Goal: Transaction & Acquisition: Book appointment/travel/reservation

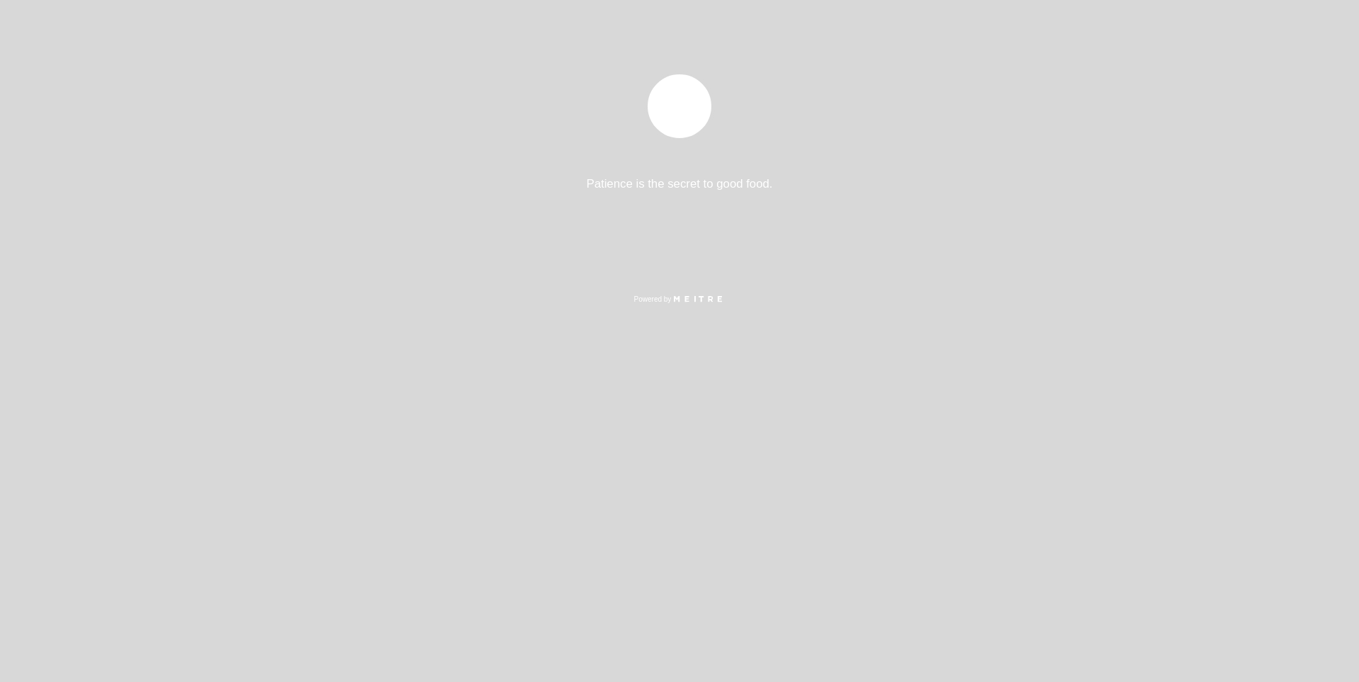
select select "pt"
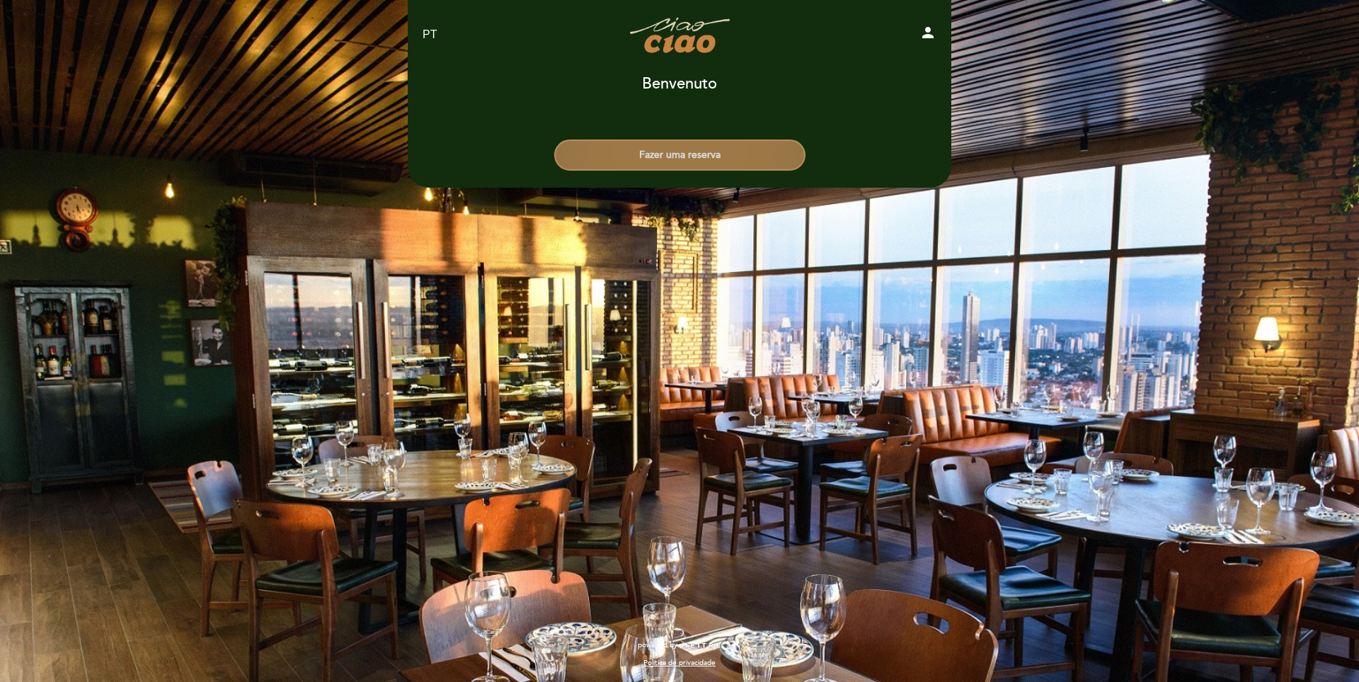
drag, startPoint x: 672, startPoint y: 165, endPoint x: 663, endPoint y: 181, distance: 18.1
click at [672, 166] on button "Fazer uma reserva" at bounding box center [679, 154] width 251 height 31
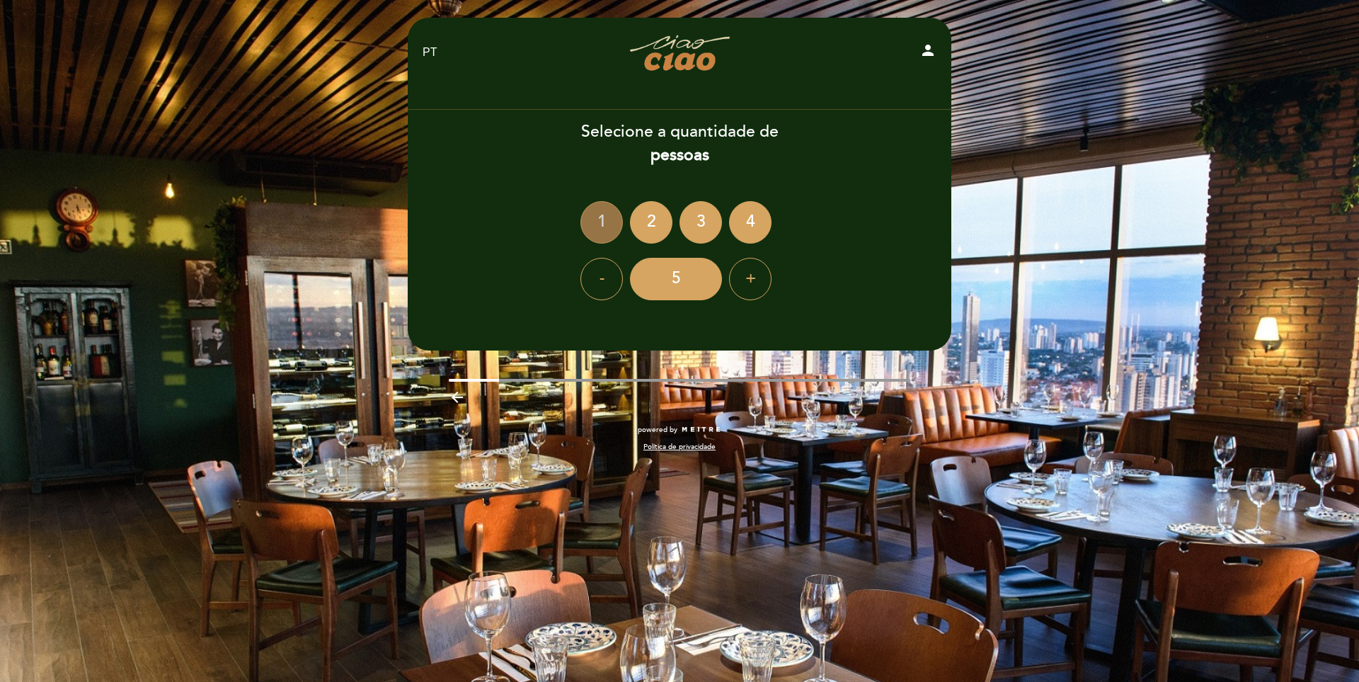
click at [605, 219] on div "1" at bounding box center [601, 222] width 42 height 42
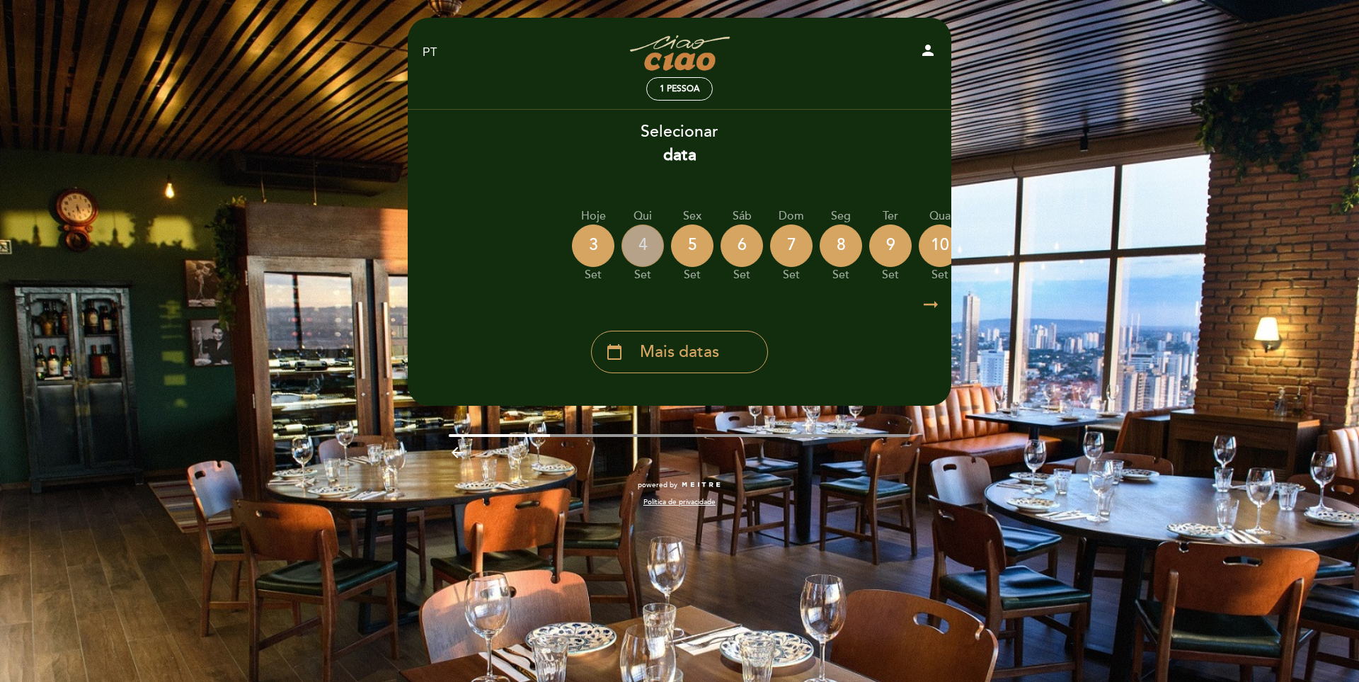
click at [640, 245] on div "4" at bounding box center [643, 245] width 42 height 42
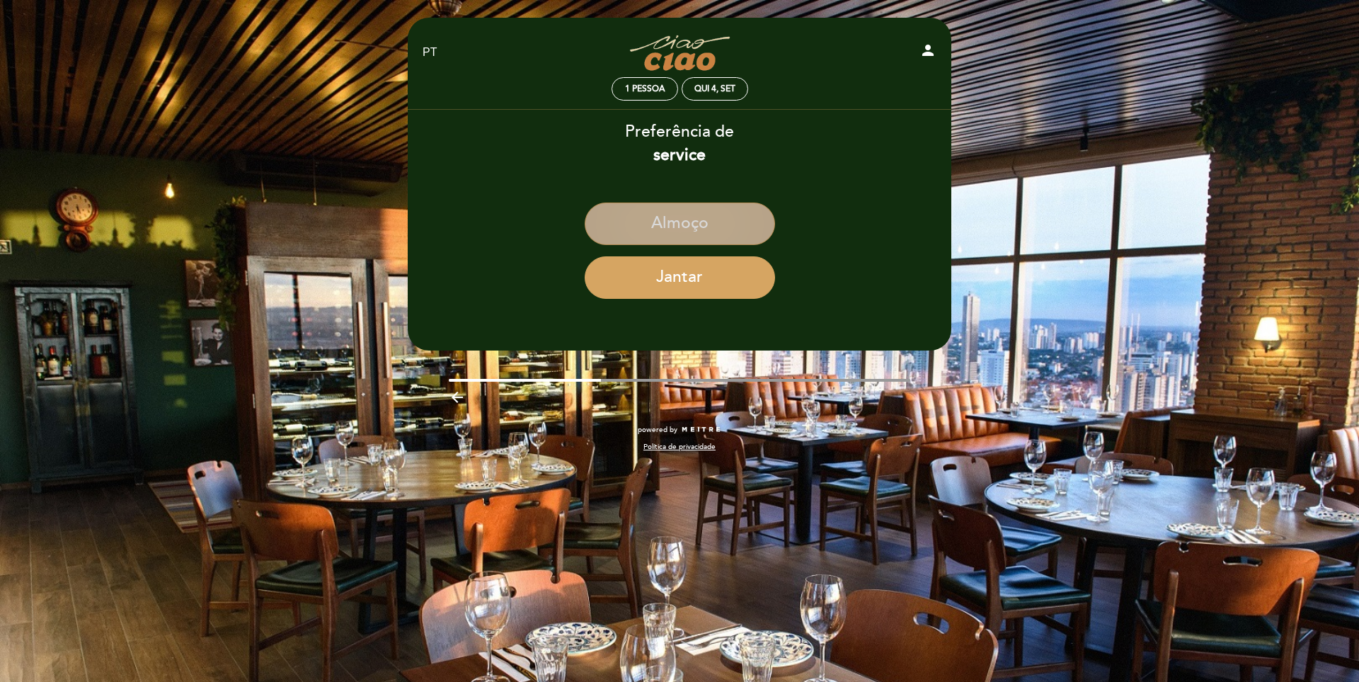
click at [691, 219] on button "Almoço" at bounding box center [680, 223] width 190 height 42
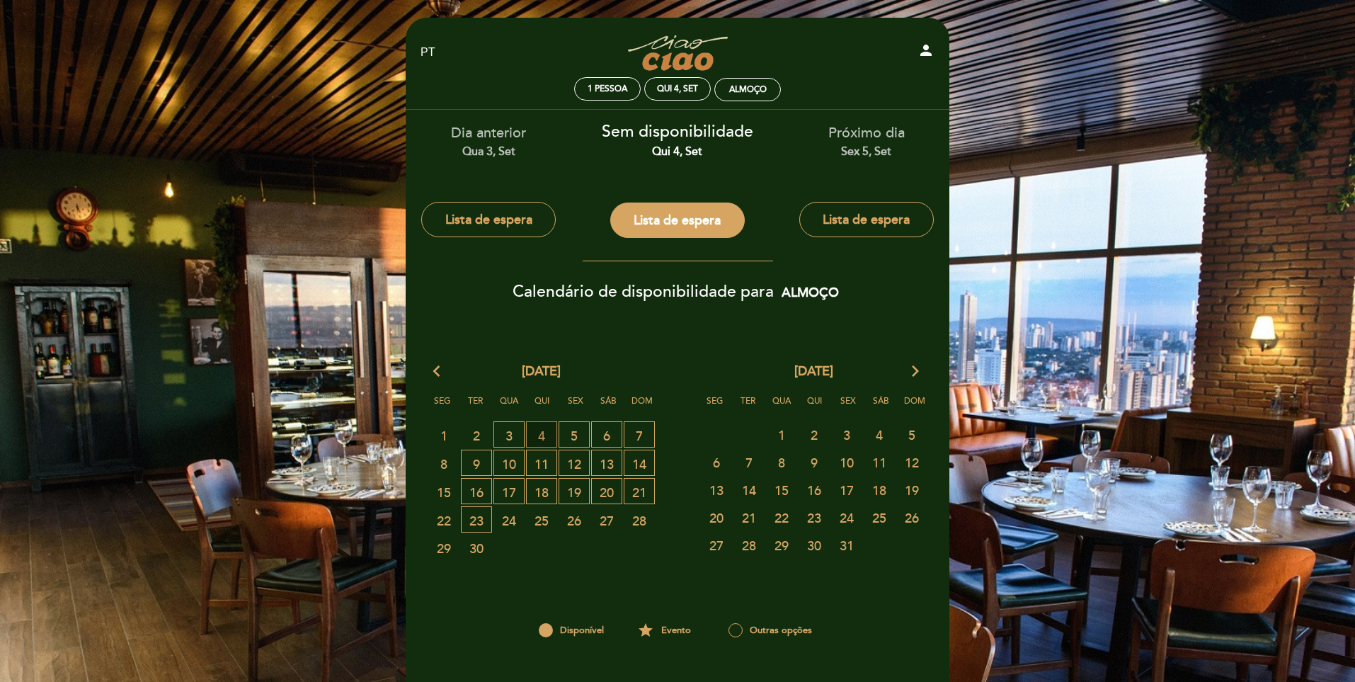
click at [543, 439] on span "4 LISTA DE ESPERA" at bounding box center [541, 434] width 31 height 26
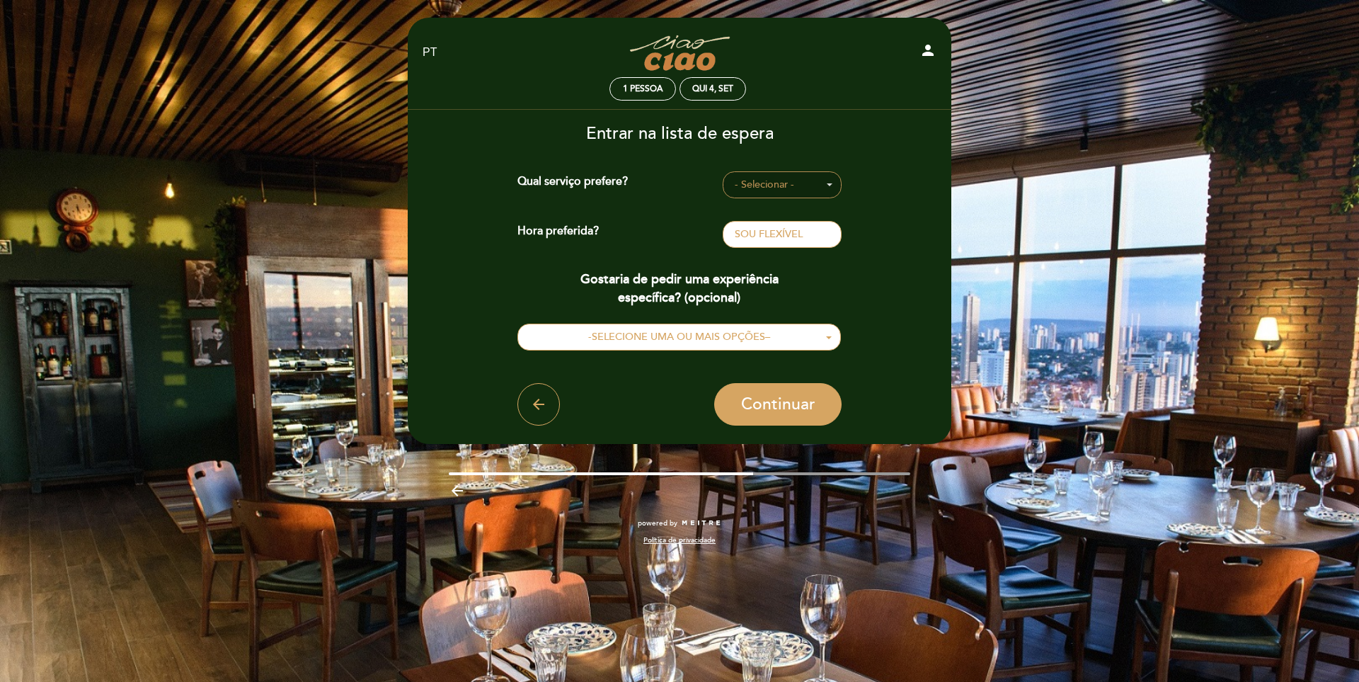
click at [795, 184] on span "- Selecionar -" at bounding box center [782, 185] width 95 height 14
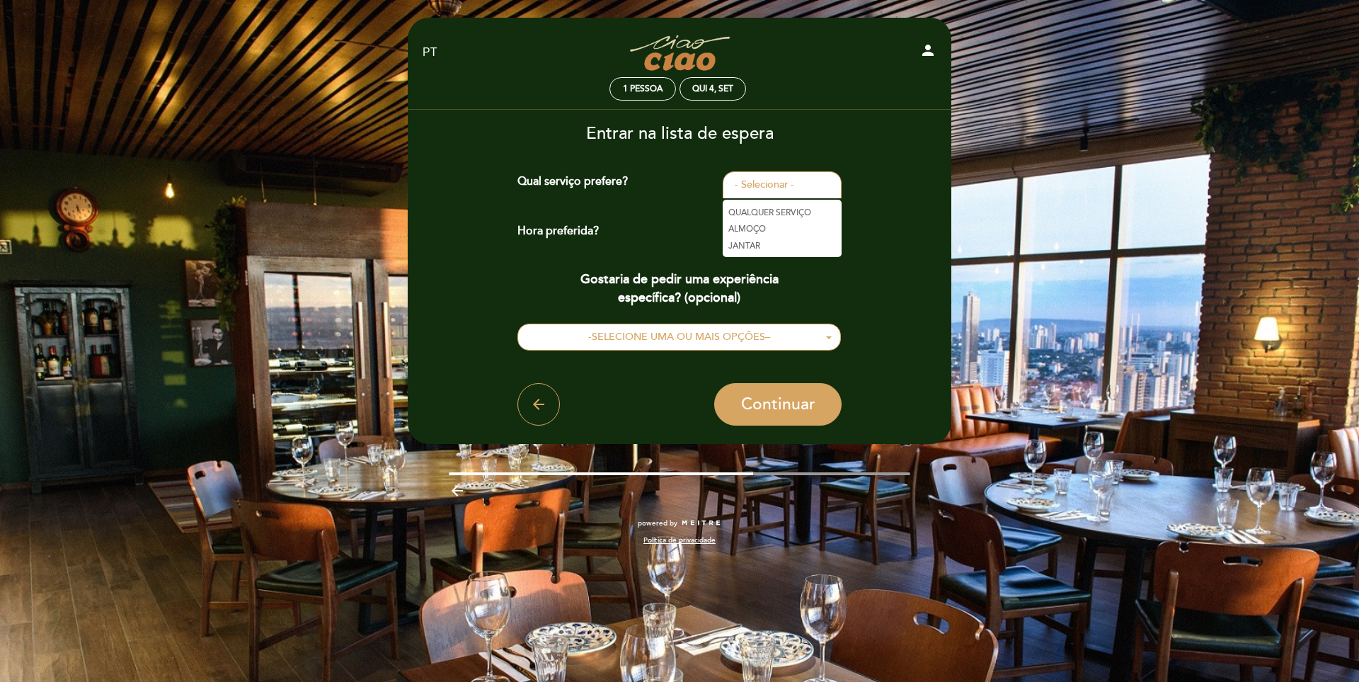
click at [752, 227] on link "ALMOÇO" at bounding box center [782, 229] width 119 height 17
click at [792, 234] on span "- Selecionar -" at bounding box center [782, 234] width 95 height 14
click at [739, 280] on link "12:30" at bounding box center [782, 278] width 119 height 17
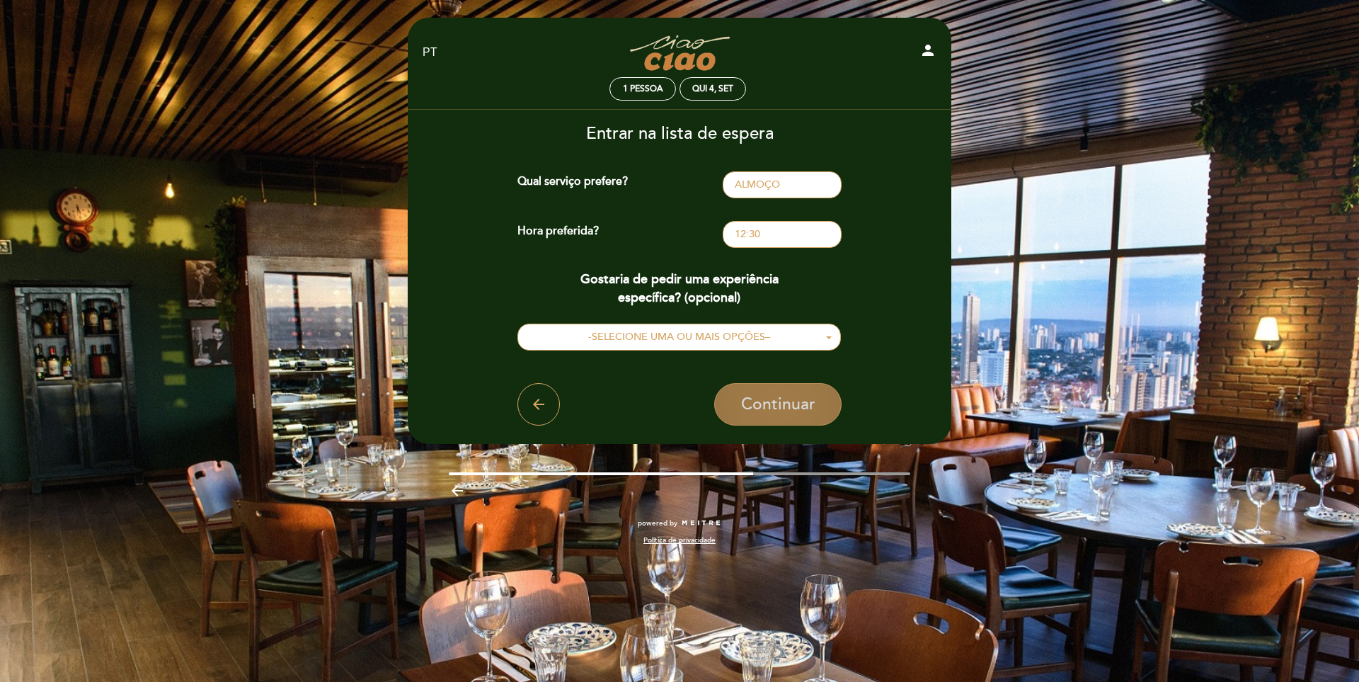
click at [780, 411] on span "Continuar" at bounding box center [778, 404] width 74 height 20
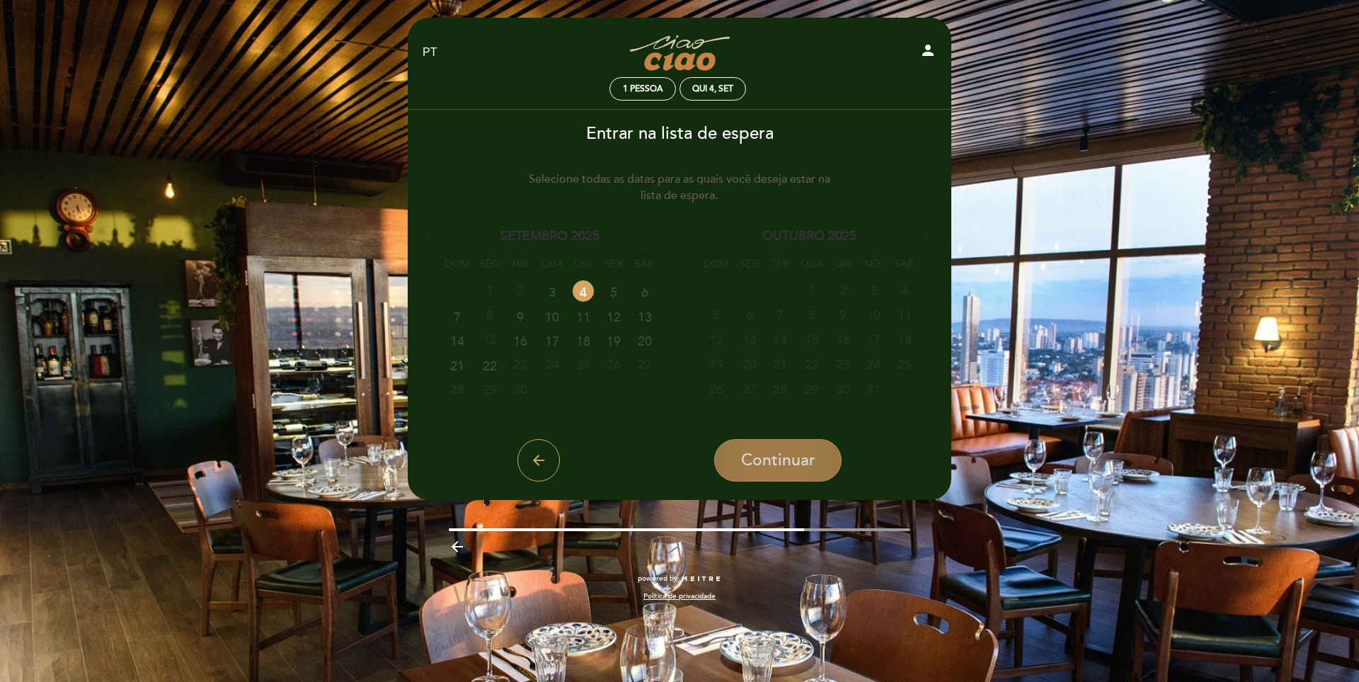
click at [770, 452] on span "Continuar" at bounding box center [778, 460] width 74 height 20
